Goal: Find contact information: Find contact information

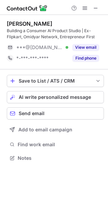
scroll to position [153, 108]
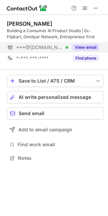
click at [86, 48] on button "View email" at bounding box center [85, 47] width 27 height 7
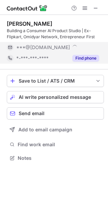
click at [88, 58] on button "Find phone" at bounding box center [85, 58] width 27 height 7
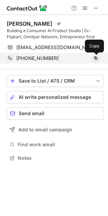
click at [95, 59] on span at bounding box center [95, 58] width 5 height 5
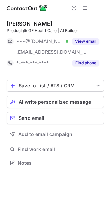
scroll to position [158, 108]
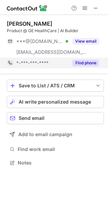
click at [93, 59] on div "Find phone" at bounding box center [83, 63] width 31 height 11
click at [82, 34] on div "[PERSON_NAME] Product @ GE HealthCare | AI Builder ***@[DOMAIN_NAME] Verified […" at bounding box center [55, 44] width 97 height 48
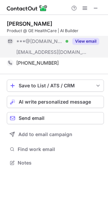
click at [88, 41] on button "View email" at bounding box center [85, 41] width 27 height 7
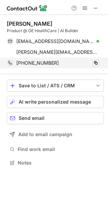
click at [98, 62] on span at bounding box center [95, 62] width 5 height 5
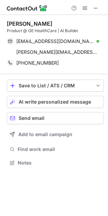
drag, startPoint x: 51, startPoint y: 8, endPoint x: 8, endPoint y: 8, distance: 43.0
click at [8, 8] on div at bounding box center [54, 7] width 108 height 15
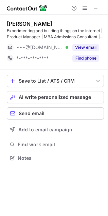
scroll to position [153, 108]
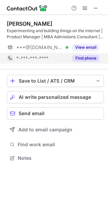
click at [86, 57] on button "Find phone" at bounding box center [85, 58] width 27 height 7
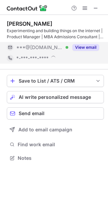
click at [85, 45] on button "View email" at bounding box center [85, 47] width 27 height 7
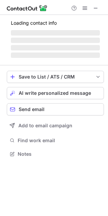
scroll to position [164, 108]
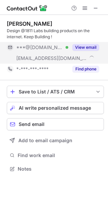
click at [84, 46] on button "View email" at bounding box center [85, 47] width 27 height 7
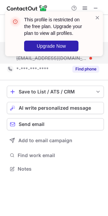
click at [88, 65] on div "This profile is restricted on the free plan. Upgrade your plan to view all prof…" at bounding box center [54, 37] width 108 height 64
click at [97, 18] on span at bounding box center [96, 17] width 5 height 7
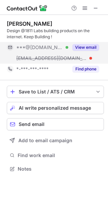
click at [84, 68] on div "This profile is restricted on the free plan. Upgrade your plan to view all prof…" at bounding box center [54, 37] width 108 height 64
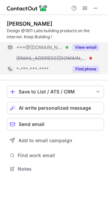
click at [89, 66] on button "Find phone" at bounding box center [85, 69] width 27 height 7
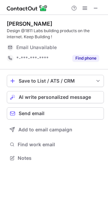
scroll to position [153, 108]
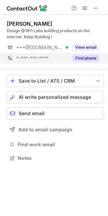
click at [77, 58] on button "Find phone" at bounding box center [85, 58] width 27 height 7
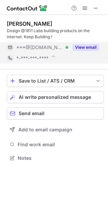
click at [84, 49] on button "View email" at bounding box center [85, 47] width 27 height 7
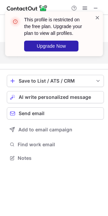
click at [98, 16] on span at bounding box center [96, 17] width 5 height 7
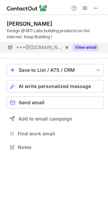
scroll to position [143, 108]
click at [96, 3] on div at bounding box center [54, 7] width 108 height 15
click at [96, 5] on span at bounding box center [95, 7] width 5 height 5
